Goal: Information Seeking & Learning: Learn about a topic

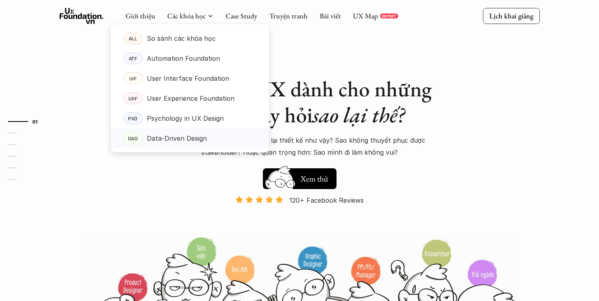
click at [172, 142] on p "Data-Driven Design" at bounding box center [177, 138] width 60 height 12
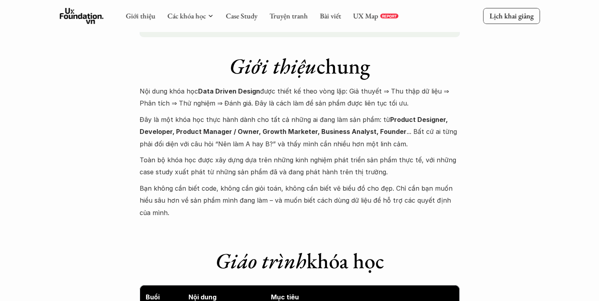
scroll to position [773, 0]
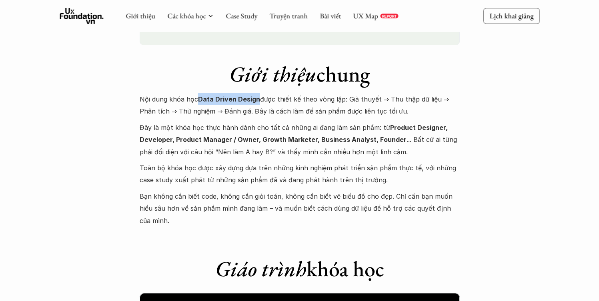
drag, startPoint x: 198, startPoint y: 100, endPoint x: 257, endPoint y: 100, distance: 59.6
click at [257, 100] on p "Nội dung khóa học Data Driven Design được thiết kế theo vòng lặp: Giả thuyết ⇒ …" at bounding box center [300, 105] width 320 height 24
copy strong "Data Driven Design"
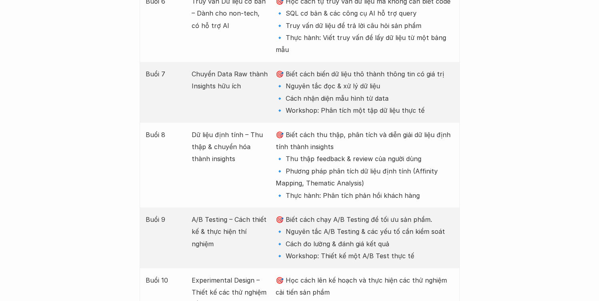
scroll to position [1503, 0]
